Goal: Communication & Community: Answer question/provide support

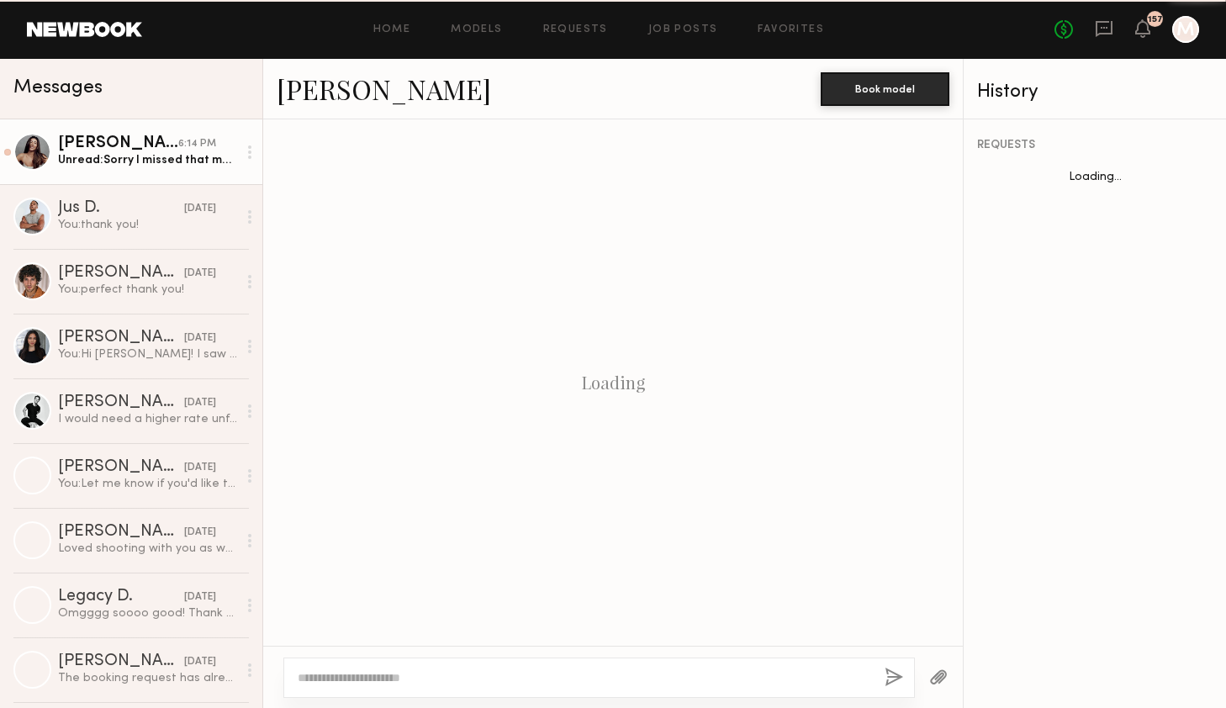
scroll to position [1468, 0]
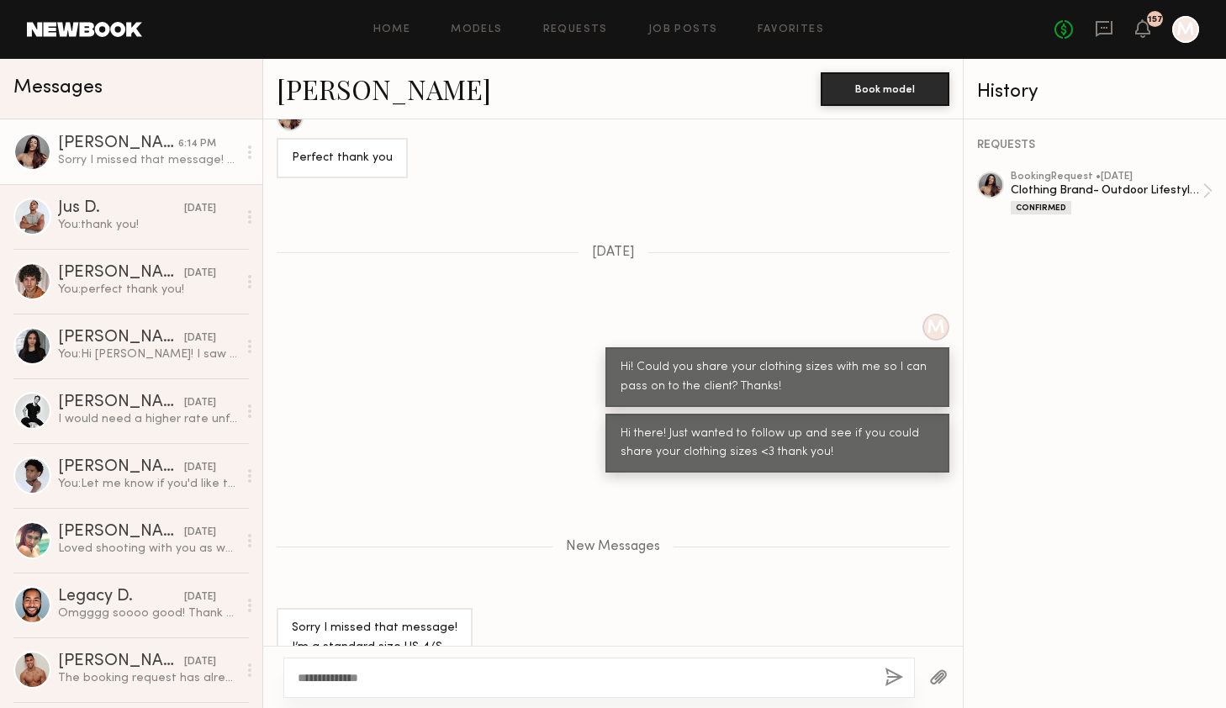
type textarea "**********"
click at [892, 677] on button "button" at bounding box center [894, 678] width 18 height 21
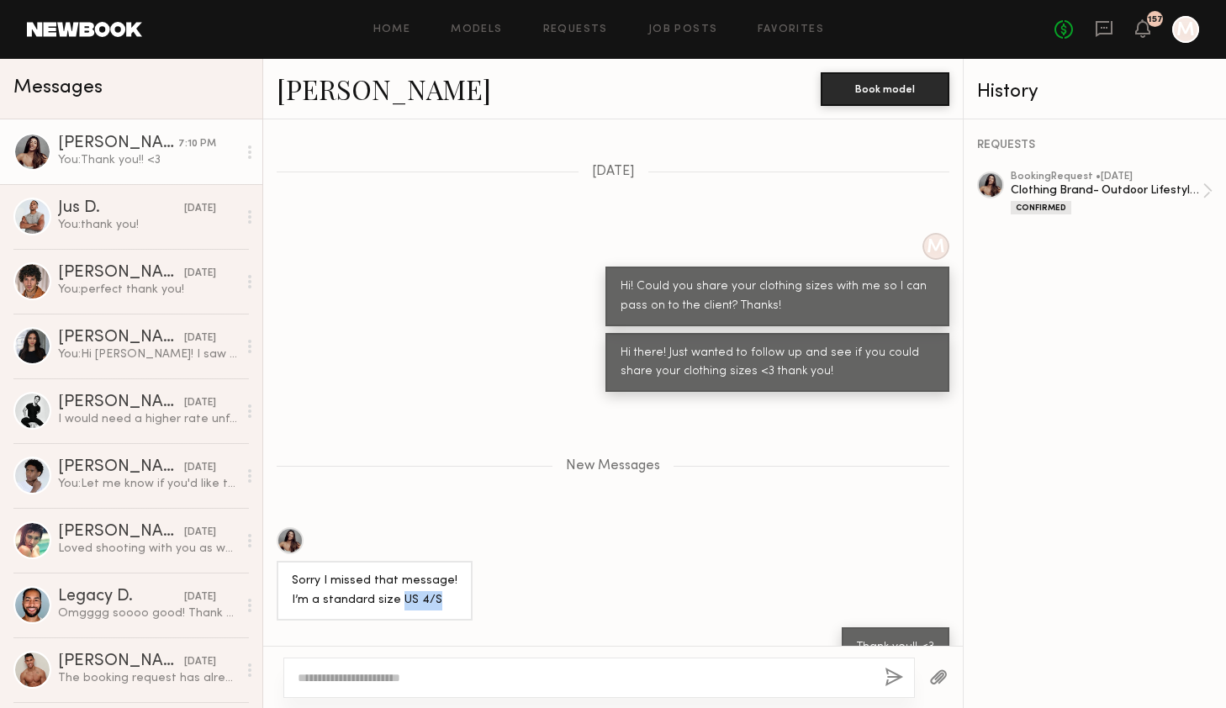
drag, startPoint x: 435, startPoint y: 568, endPoint x: 397, endPoint y: 566, distance: 37.9
click at [397, 572] on div "Sorry I missed that message! I’m a standard size US 4/S" at bounding box center [375, 591] width 166 height 39
copy div "US 4/S"
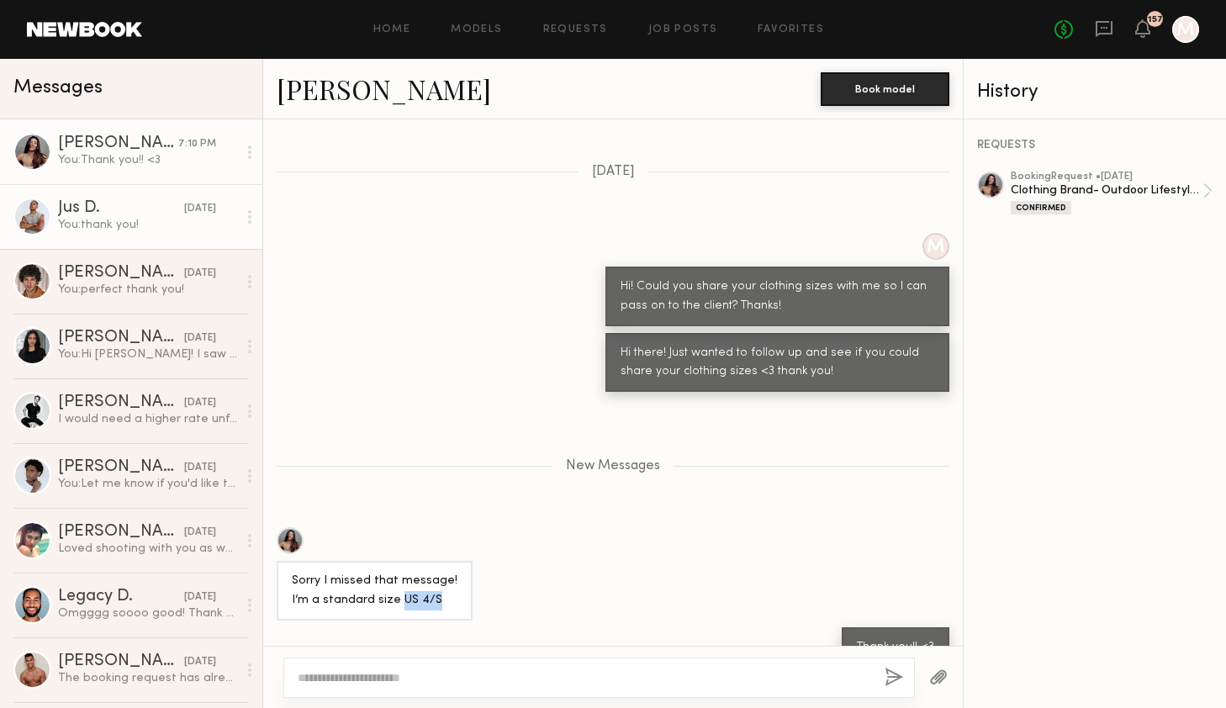
click at [184, 209] on div "[DATE]" at bounding box center [200, 209] width 32 height 16
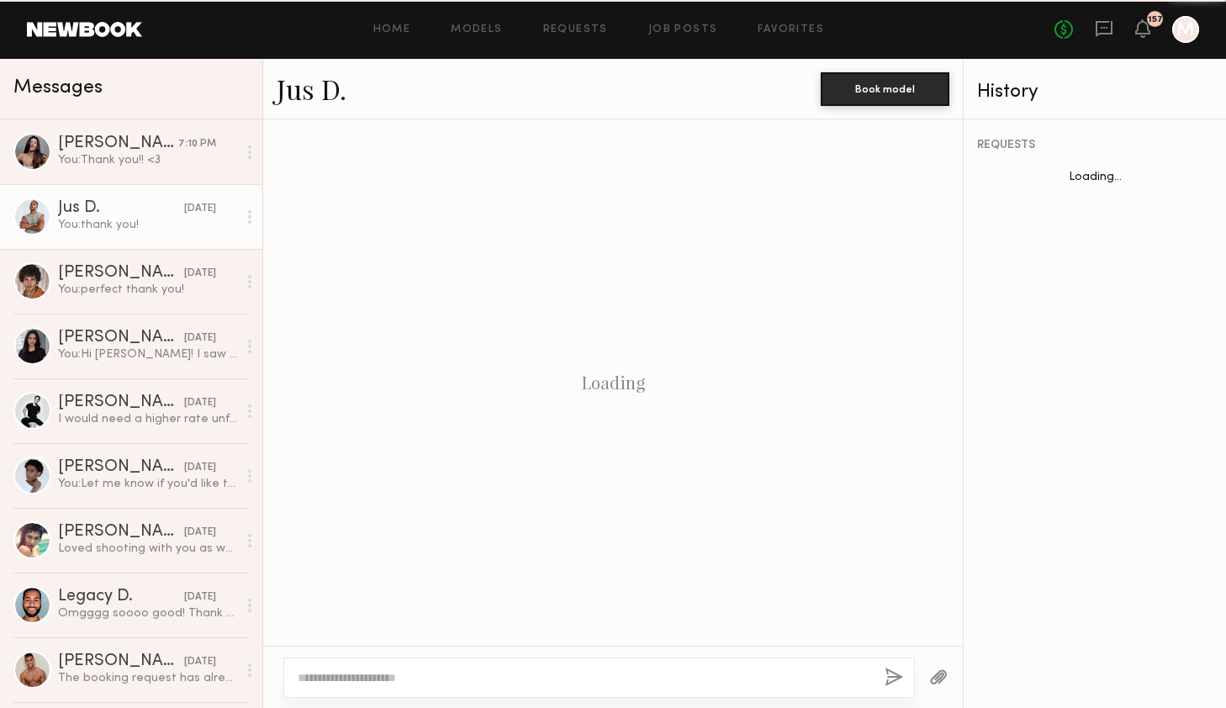
scroll to position [1710, 0]
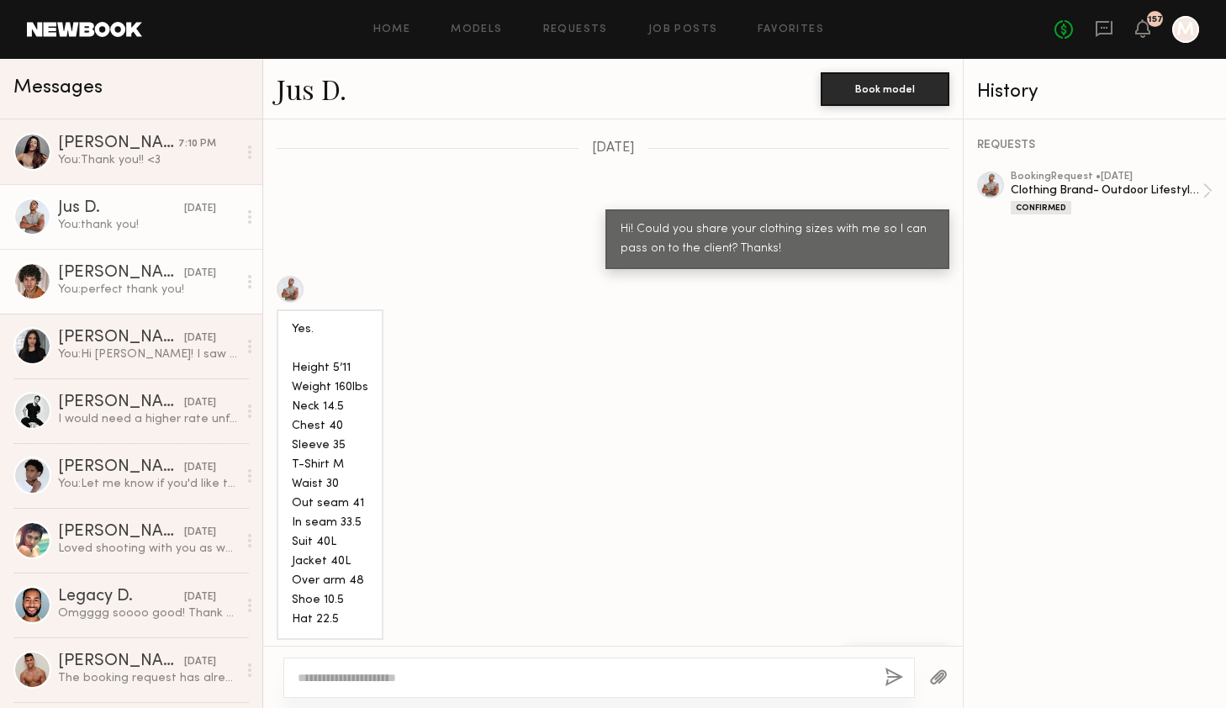
click at [127, 288] on div "You: perfect thank you!" at bounding box center [147, 290] width 179 height 16
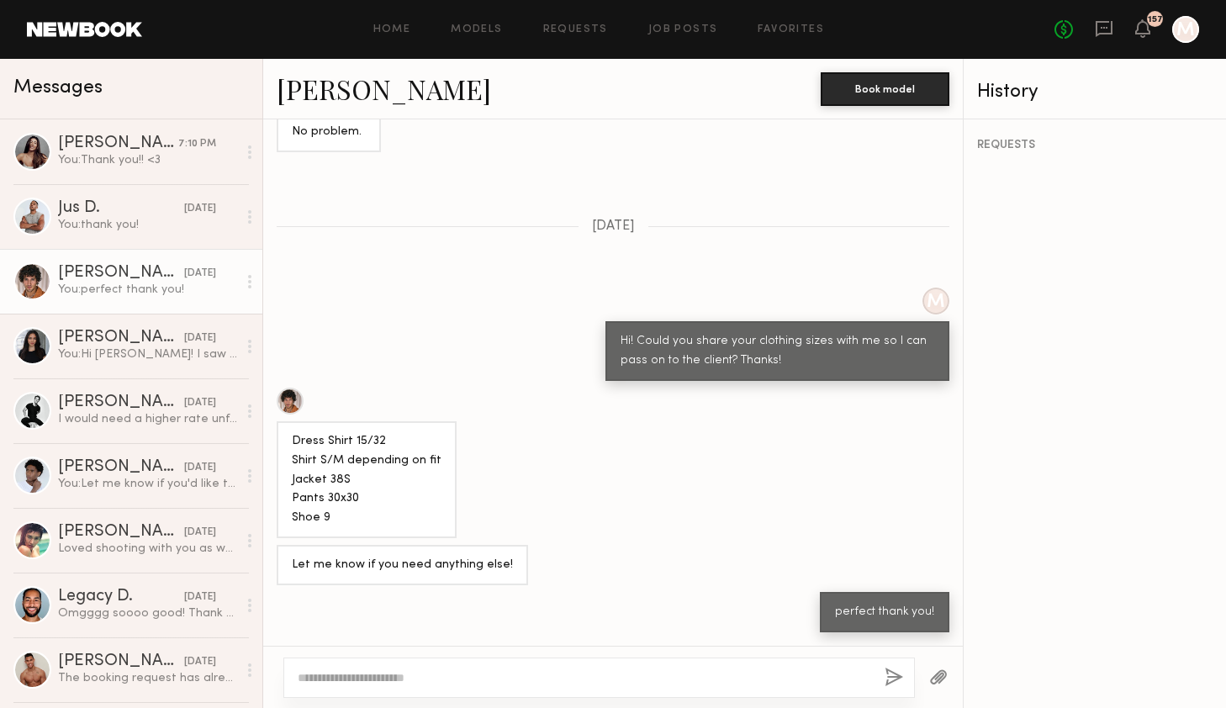
scroll to position [954, 0]
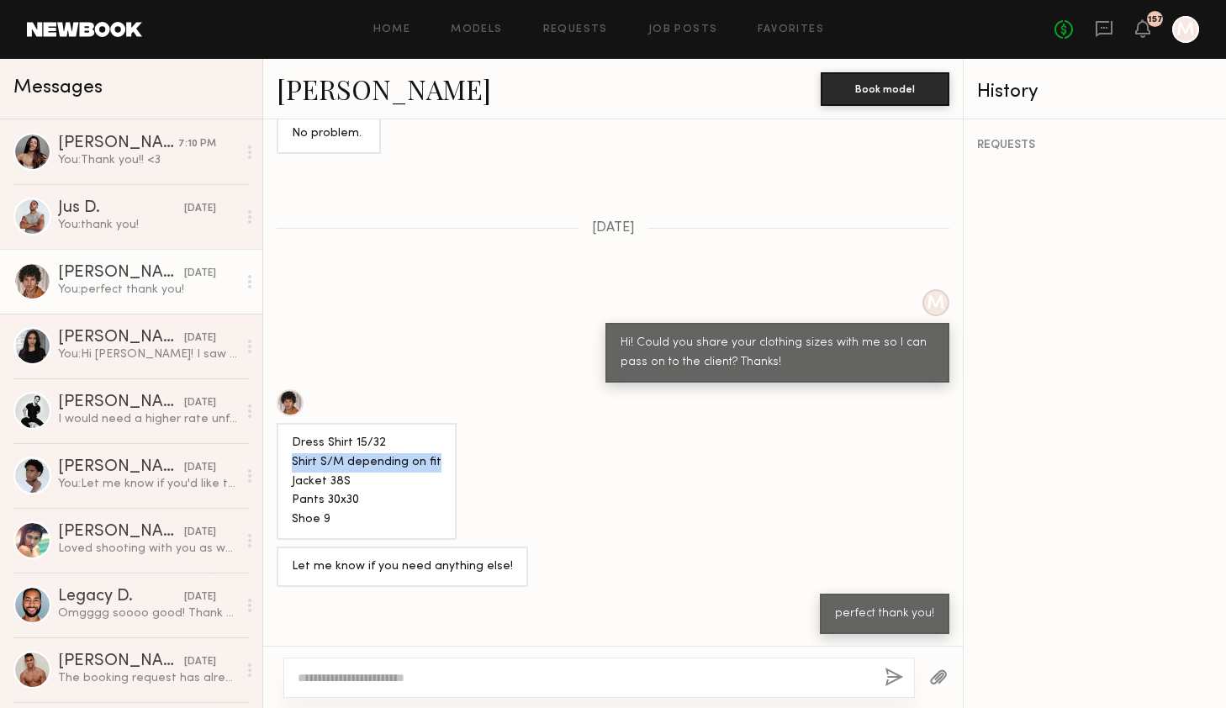
drag, startPoint x: 439, startPoint y: 459, endPoint x: 287, endPoint y: 455, distance: 152.2
click at [287, 455] on div "Dress Shirt 15/32 Shirt S/M depending on fit Jacket 38S Pants 30x30 Shoe 9" at bounding box center [367, 482] width 180 height 118
copy div "Shirt S/M depending on fit"
